Goal: Obtain resource: Download file/media

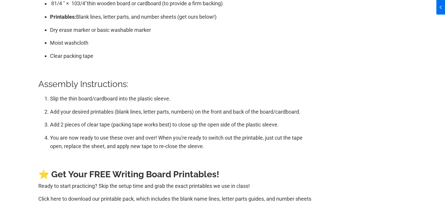
scroll to position [1215, 0]
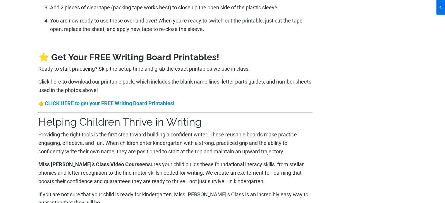
click at [150, 101] on strong "CLICK HERE to get your FREE Writing Board Printables!" at bounding box center [110, 103] width 130 height 6
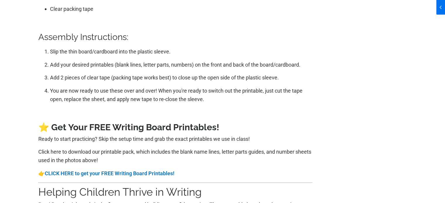
scroll to position [1199, 0]
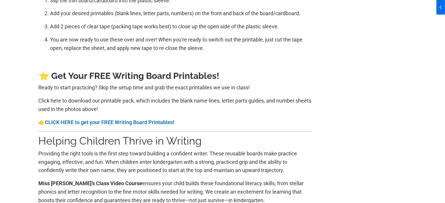
scroll to position [1199, 0]
